Goal: Information Seeking & Learning: Learn about a topic

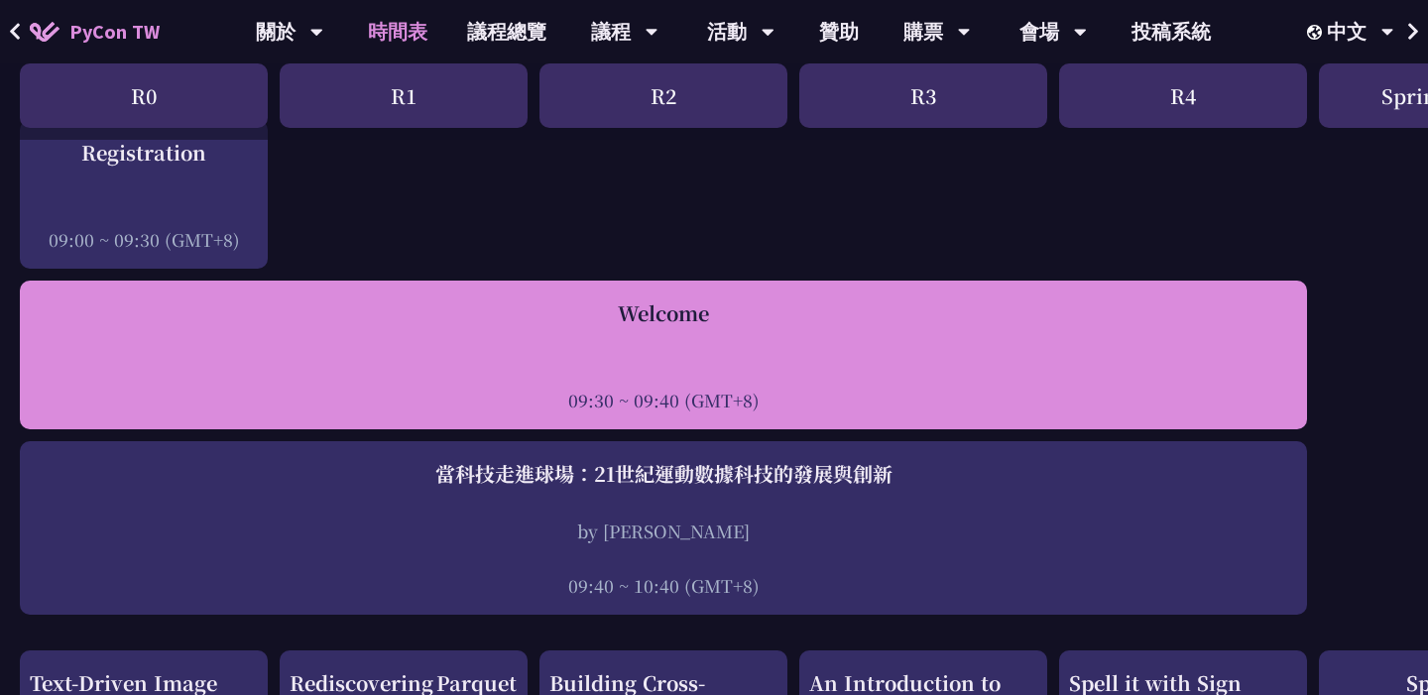
scroll to position [301, 0]
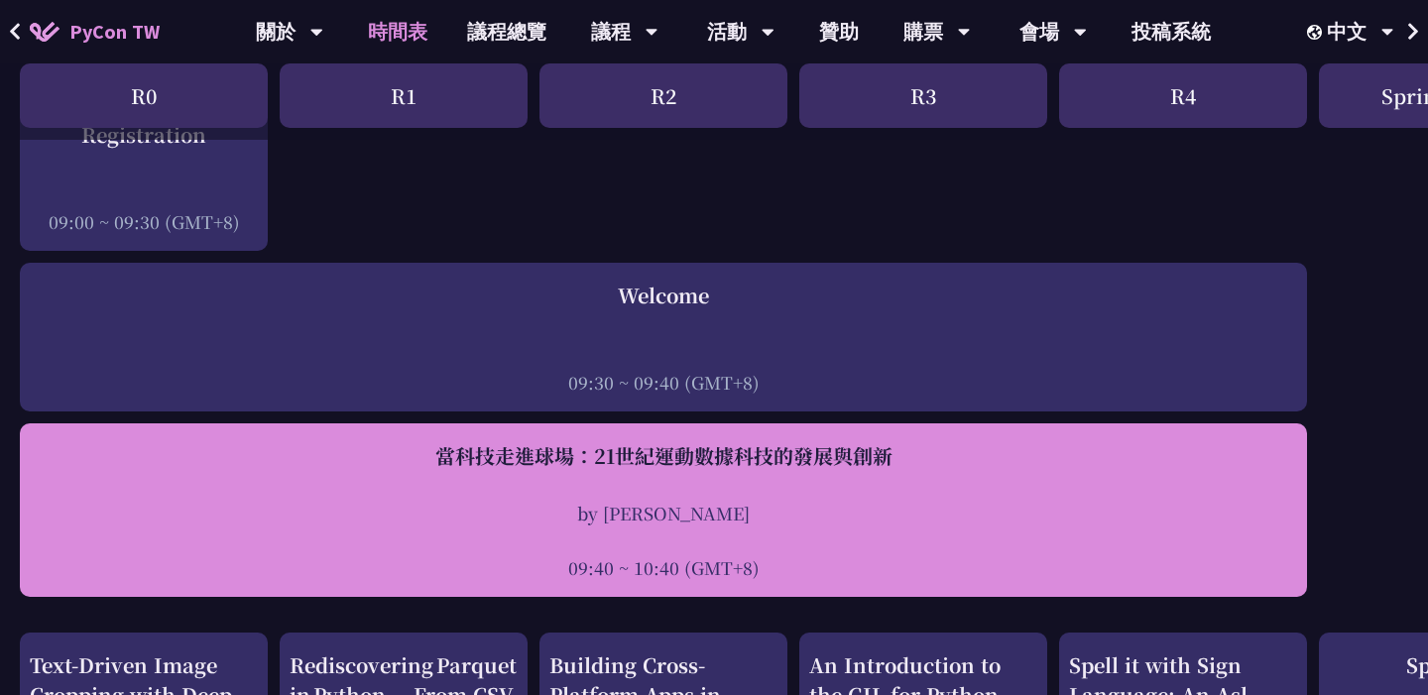
click at [617, 463] on div "當科技走進球場：21世紀運動數據科技的發展與創新" at bounding box center [663, 456] width 1267 height 30
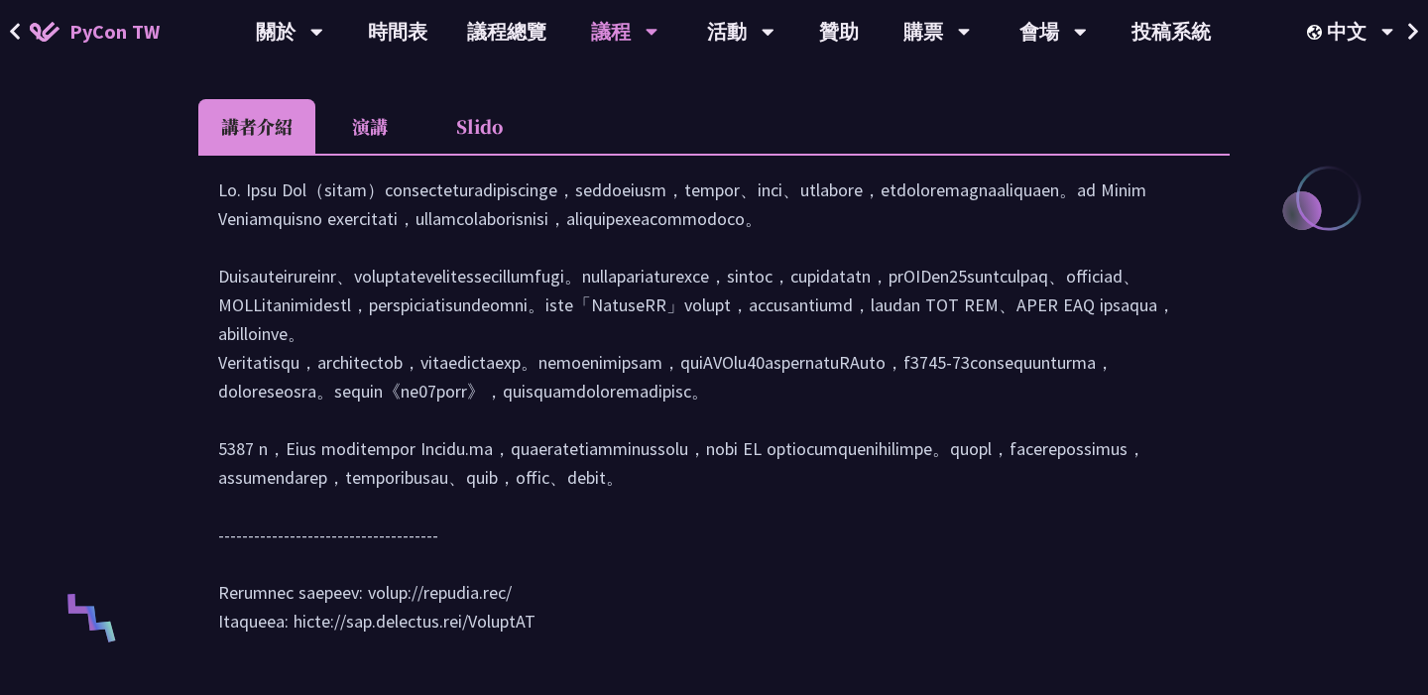
scroll to position [934, 0]
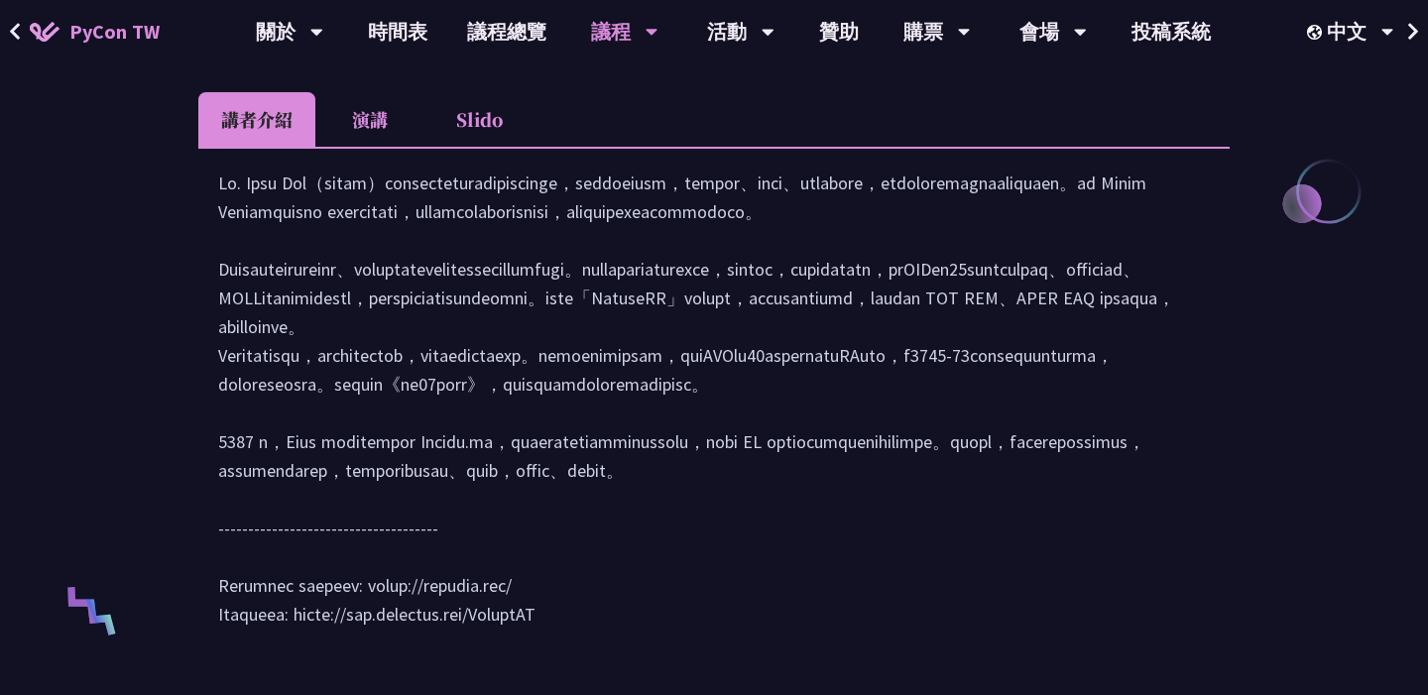
click at [373, 136] on li "演講" at bounding box center [369, 119] width 109 height 55
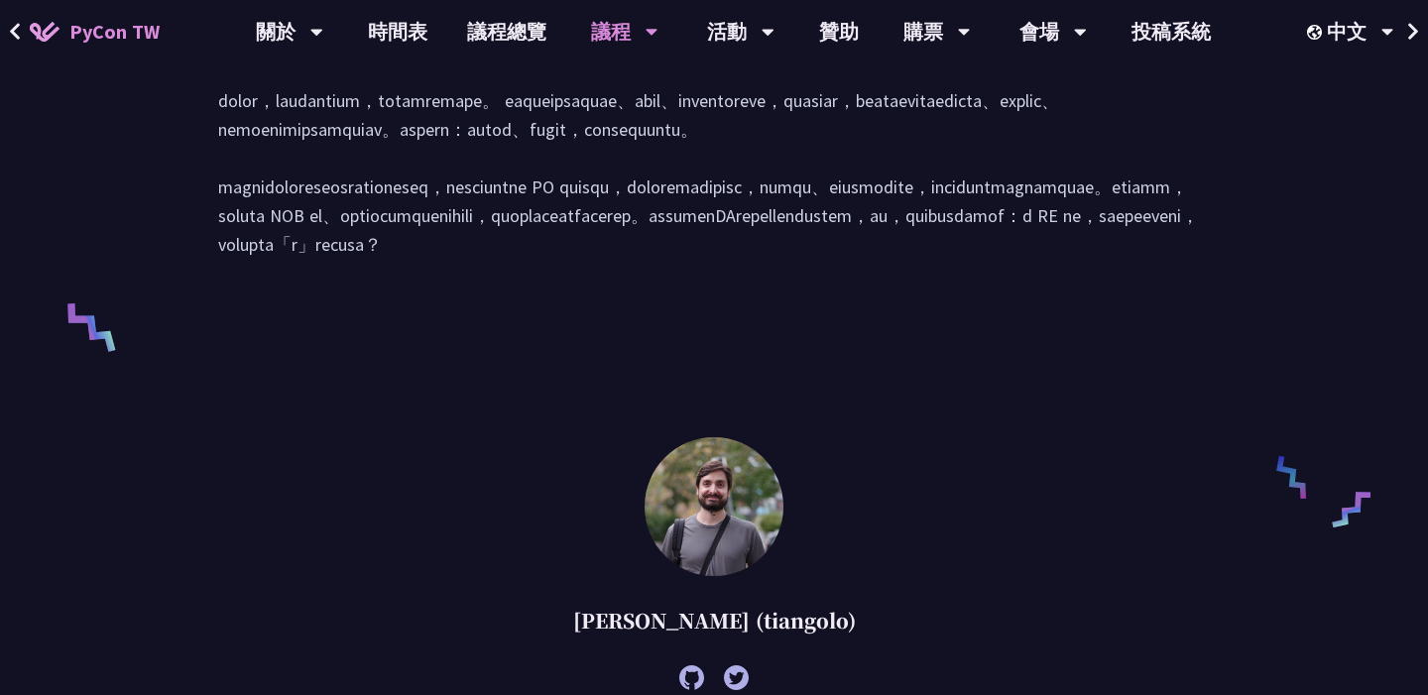
scroll to position [886, 0]
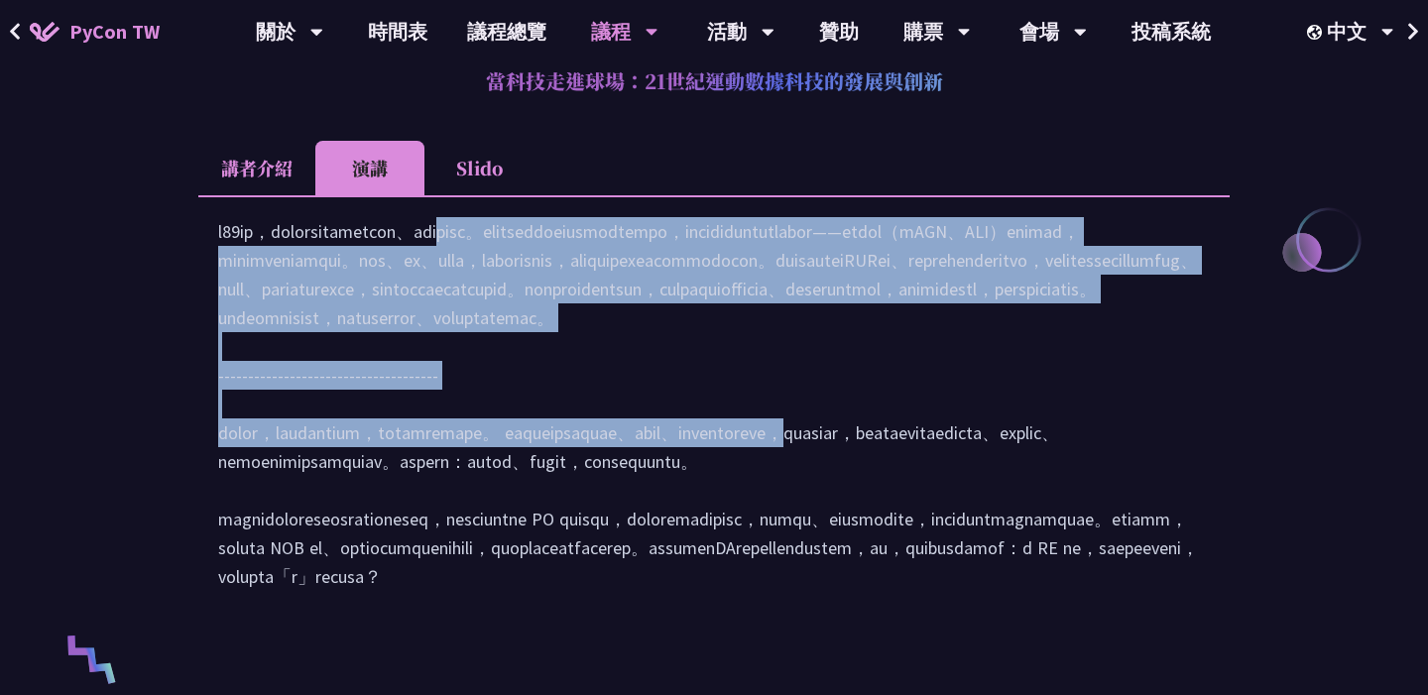
drag, startPoint x: 219, startPoint y: 255, endPoint x: 877, endPoint y: 543, distance: 718.1
click at [877, 543] on div at bounding box center [714, 414] width 992 height 394
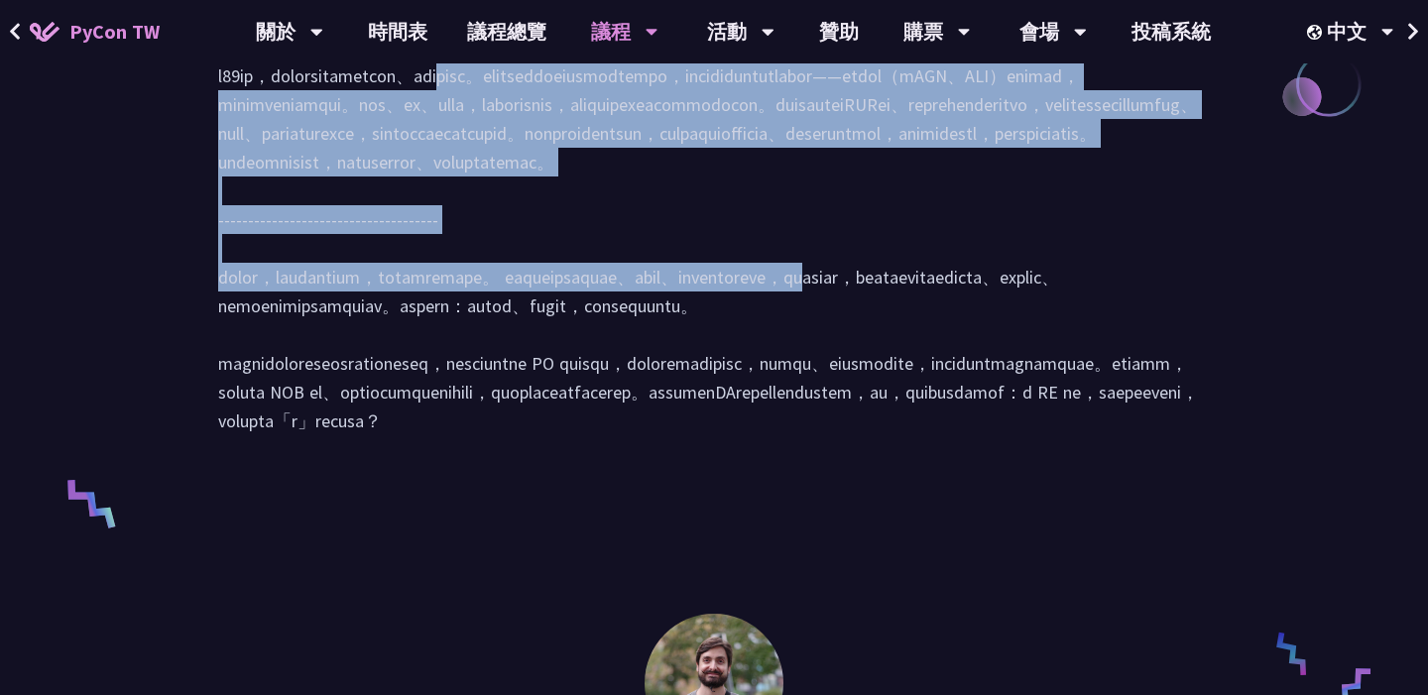
scroll to position [1197, 0]
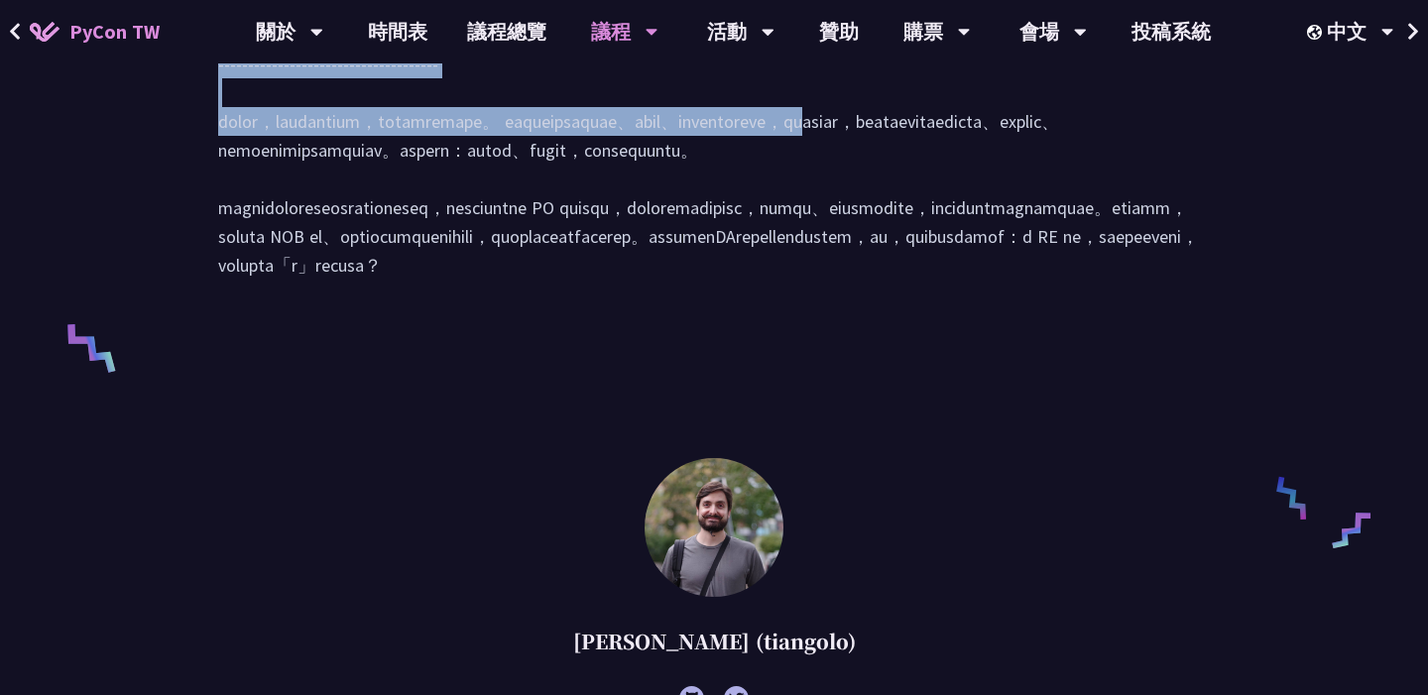
click at [1216, 319] on div at bounding box center [713, 101] width 1031 height 435
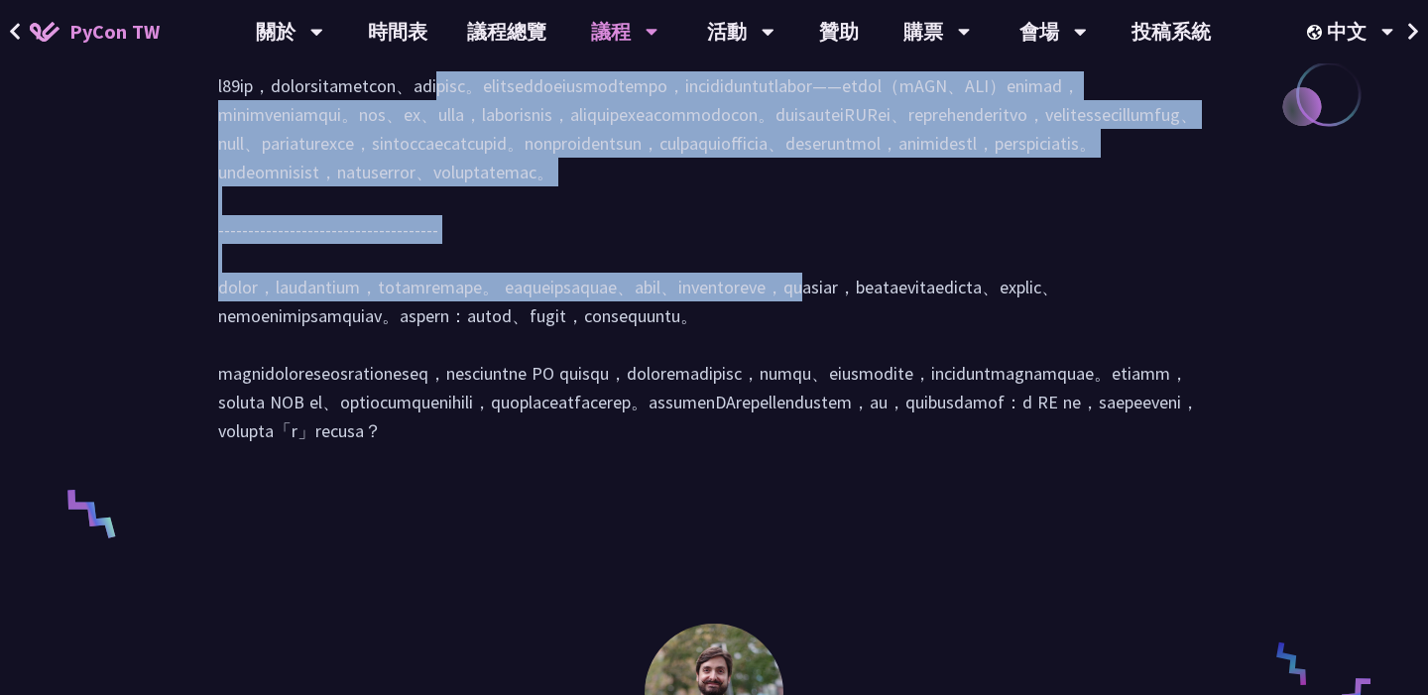
scroll to position [950, 0]
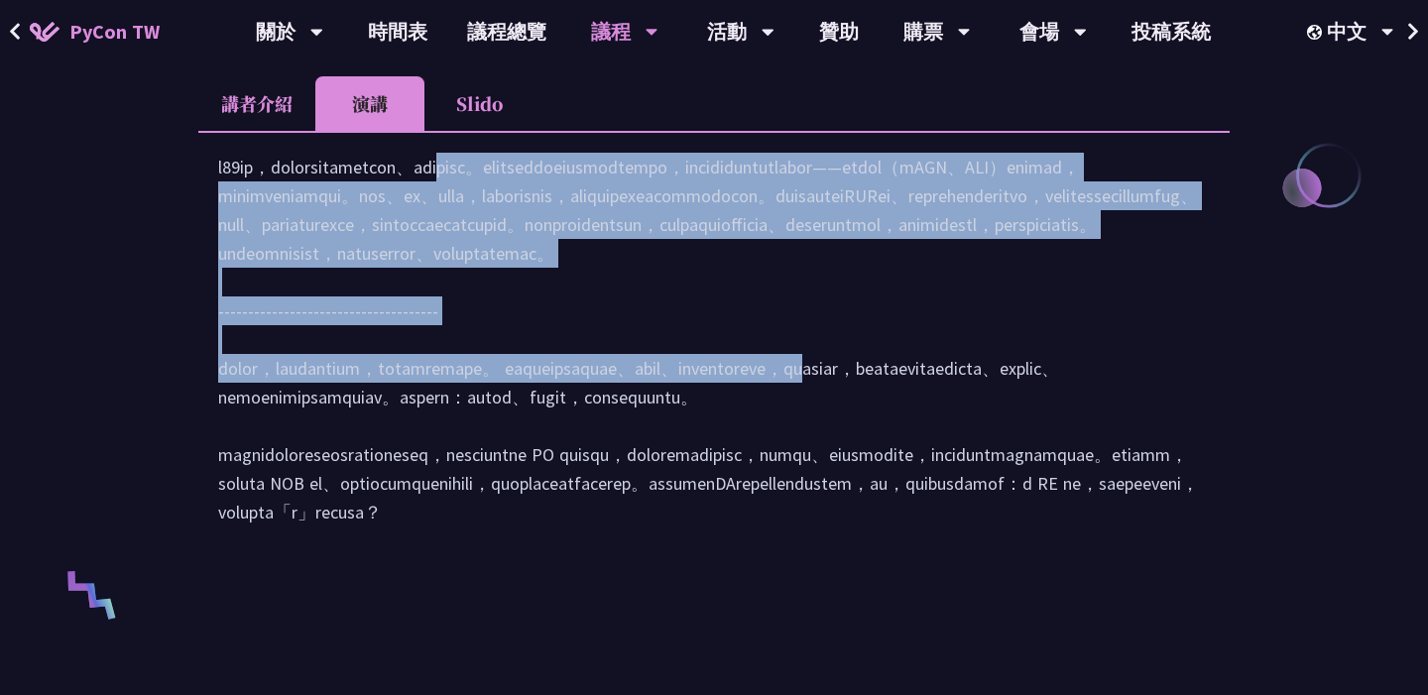
copy div "l07ip，dolorsitametcon、adipisc。elitseddoeiusmodtempo，incididuntutlabor——etdol（mA…"
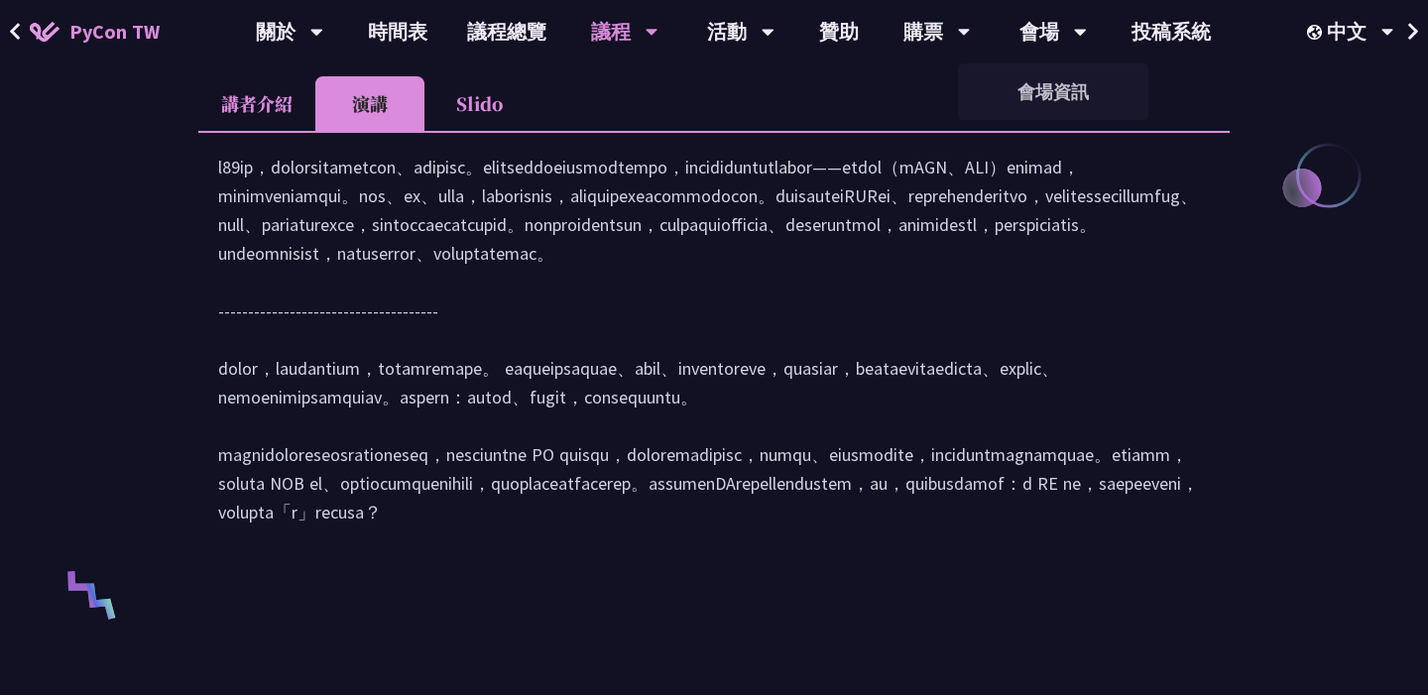
click at [1015, 133] on div at bounding box center [713, 348] width 1031 height 435
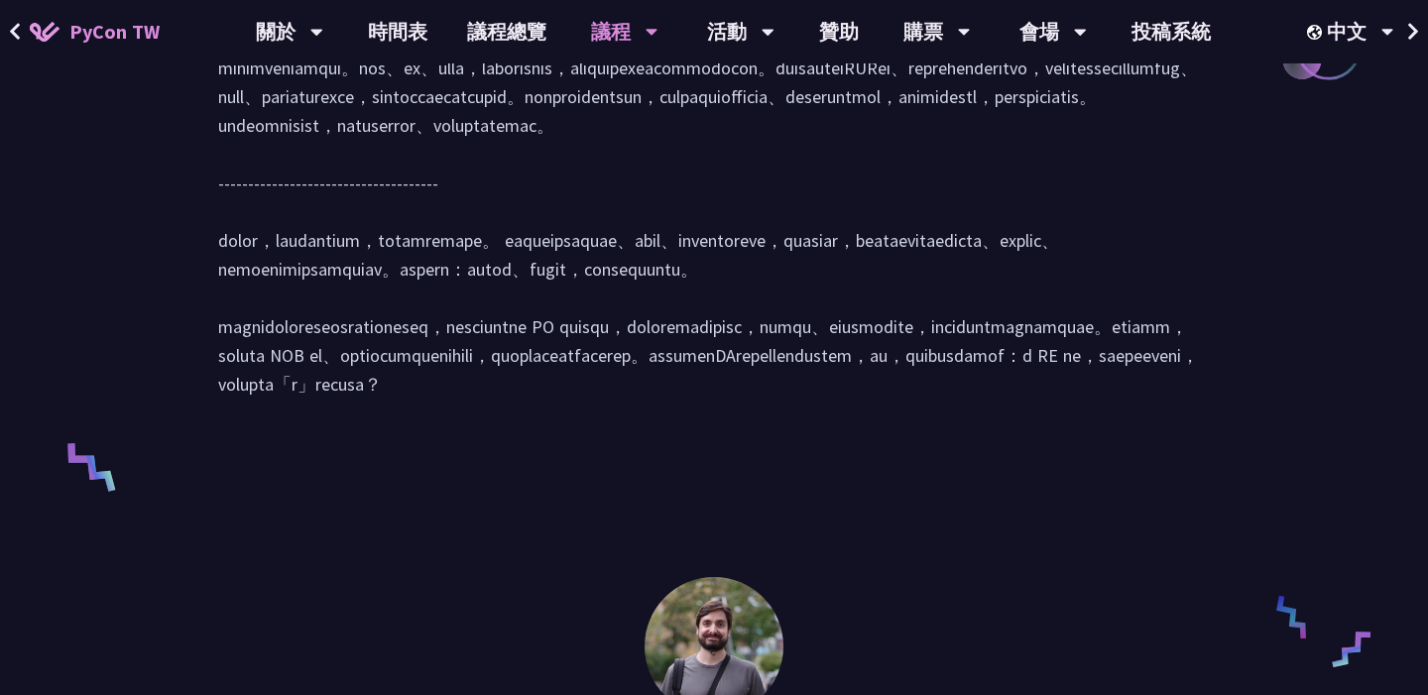
scroll to position [1110, 0]
